Goal: Answer question/provide support

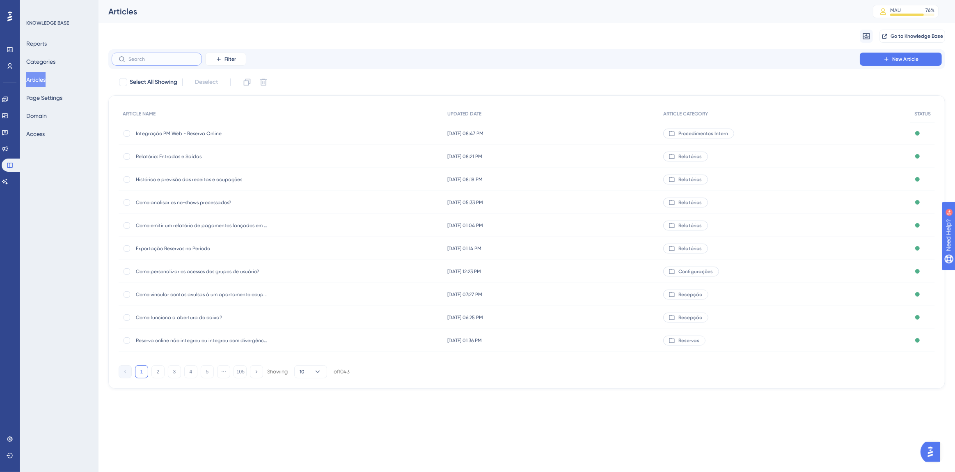
click at [164, 57] on input "text" at bounding box center [161, 59] width 67 height 6
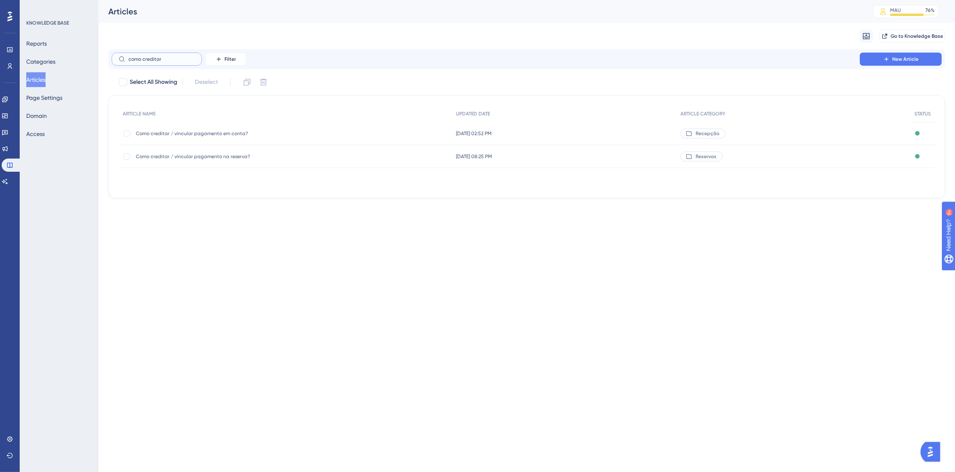
type input "como creditar"
click at [215, 136] on span "Como creditar / vincular pagamento em conta?" at bounding box center [201, 133] width 131 height 7
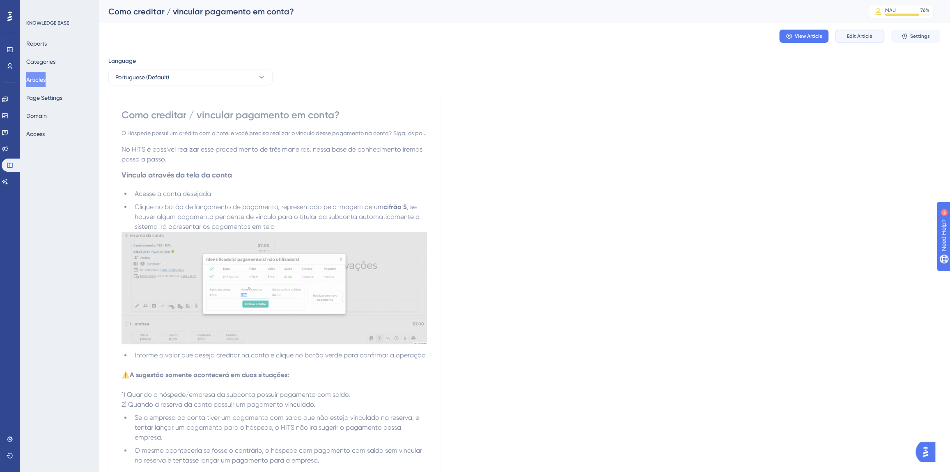
click at [873, 37] on button "Edit Article" at bounding box center [859, 36] width 49 height 13
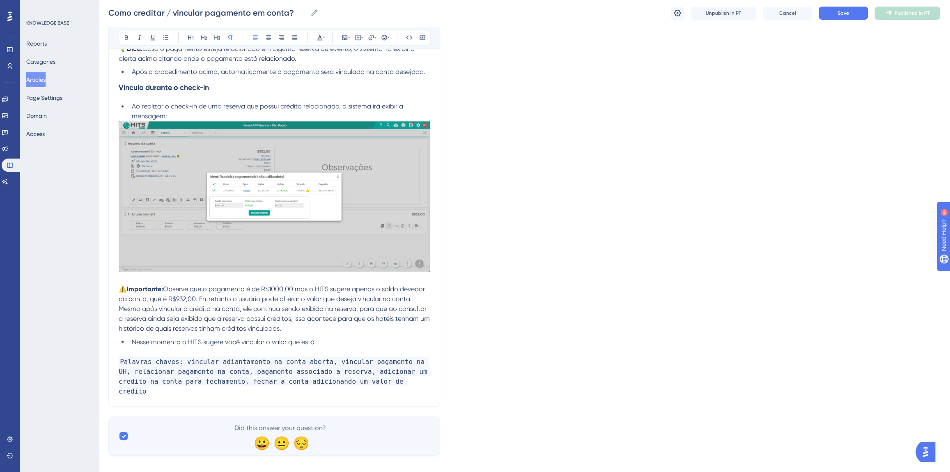
scroll to position [889, 0]
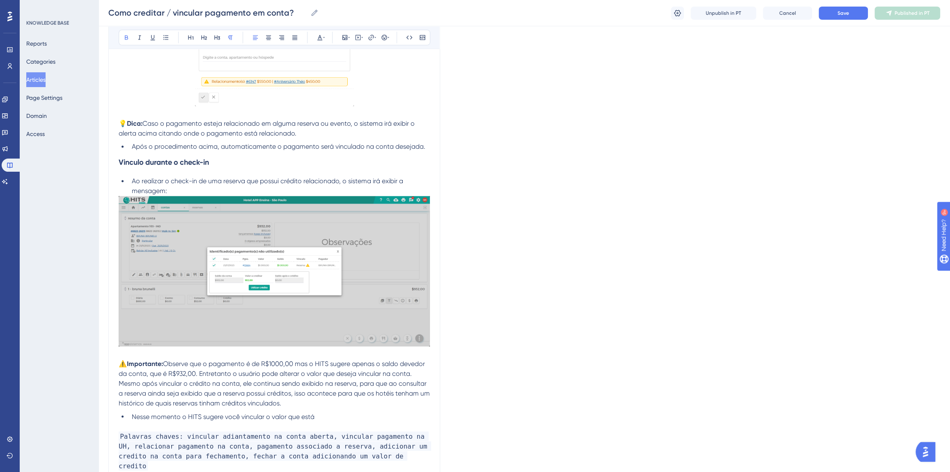
click at [163, 364] on span "Observe que o pagamento é de R$1000,00 mas o HITS sugere apenas o saldo devedor…" at bounding box center [273, 369] width 308 height 18
click at [276, 406] on span "Mesmo após vincular o crédito na conta, ele continua sendo exibido na reserva, …" at bounding box center [275, 393] width 313 height 28
click at [290, 401] on p "Mesmo após vincular o crédito na conta, ele continua sendo exibido na reserva, …" at bounding box center [274, 393] width 311 height 30
